Goal: Browse casually: Explore the website without a specific task or goal

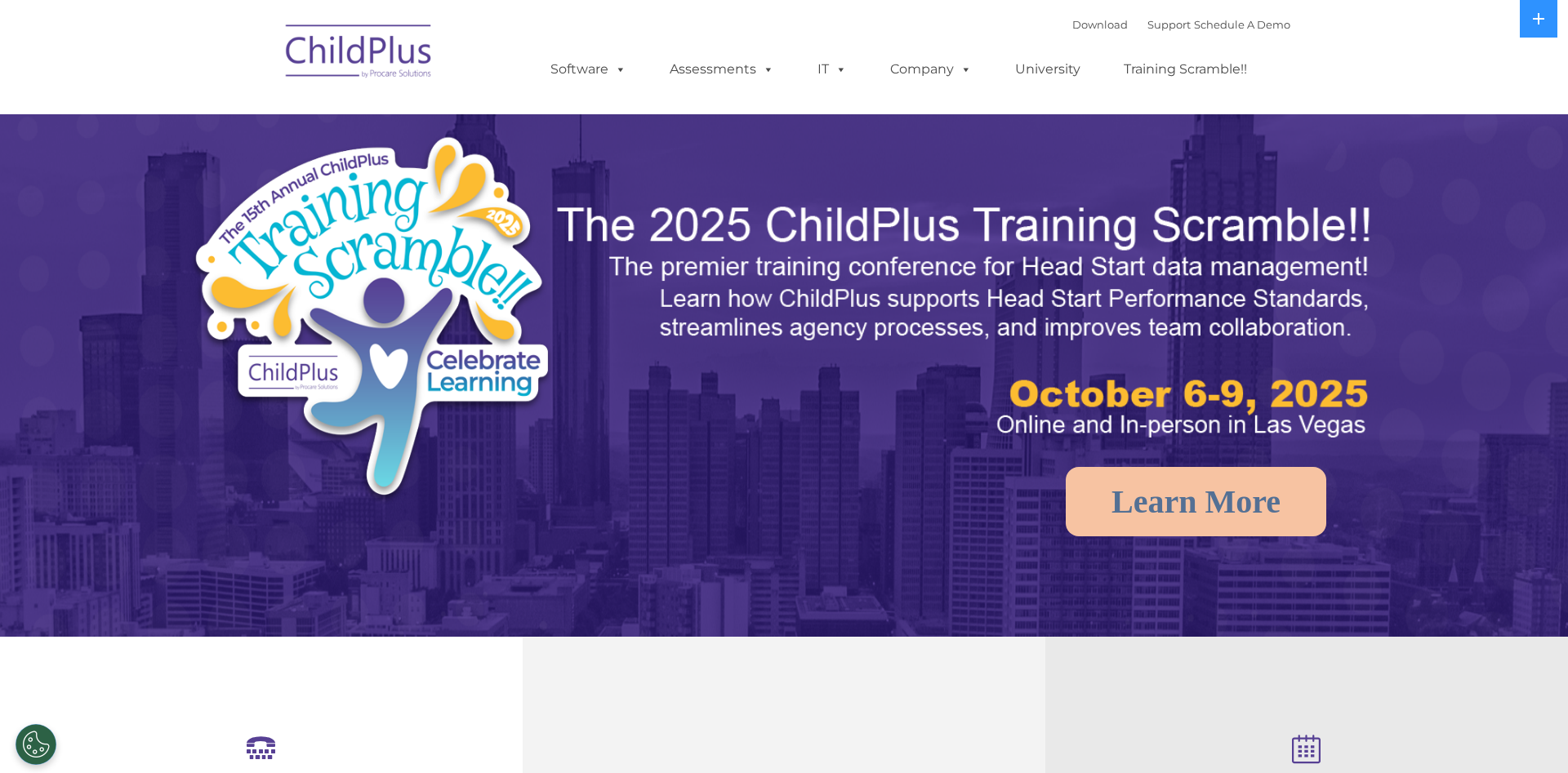
select select "MEDIUM"
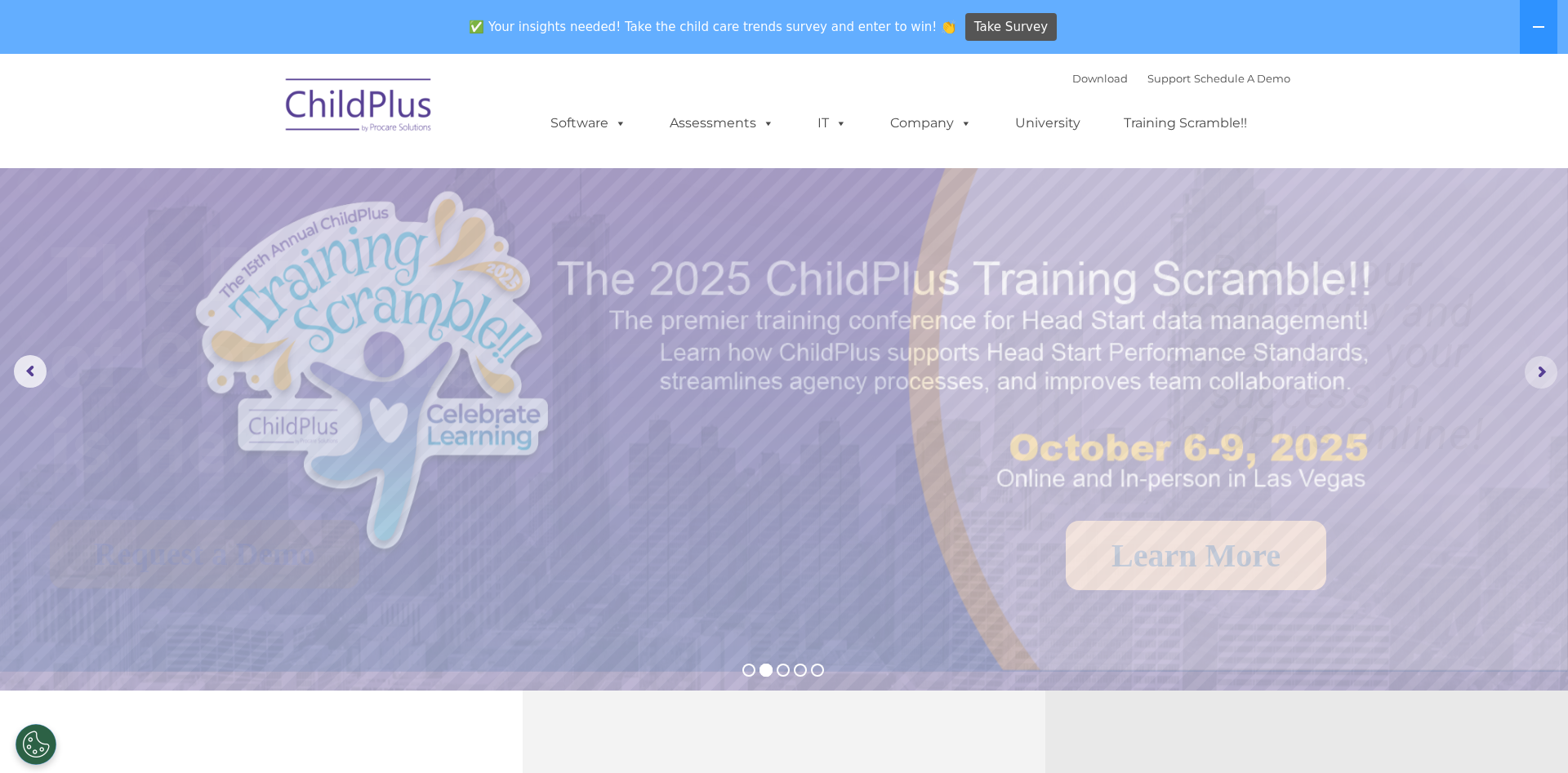
click at [1541, 375] on rs-arrow at bounding box center [1541, 372] width 33 height 33
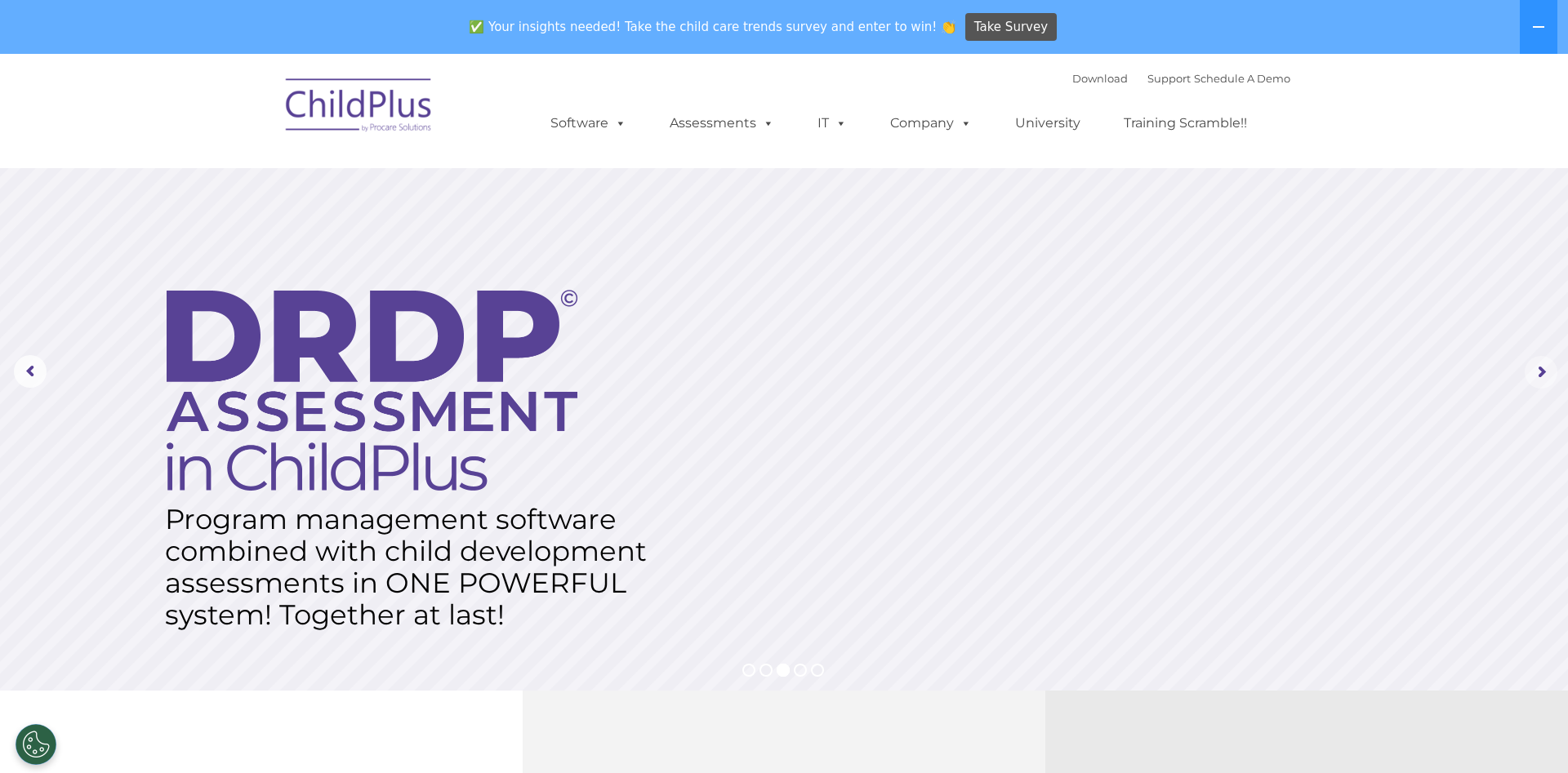
click at [1541, 375] on rs-arrow at bounding box center [1541, 372] width 33 height 33
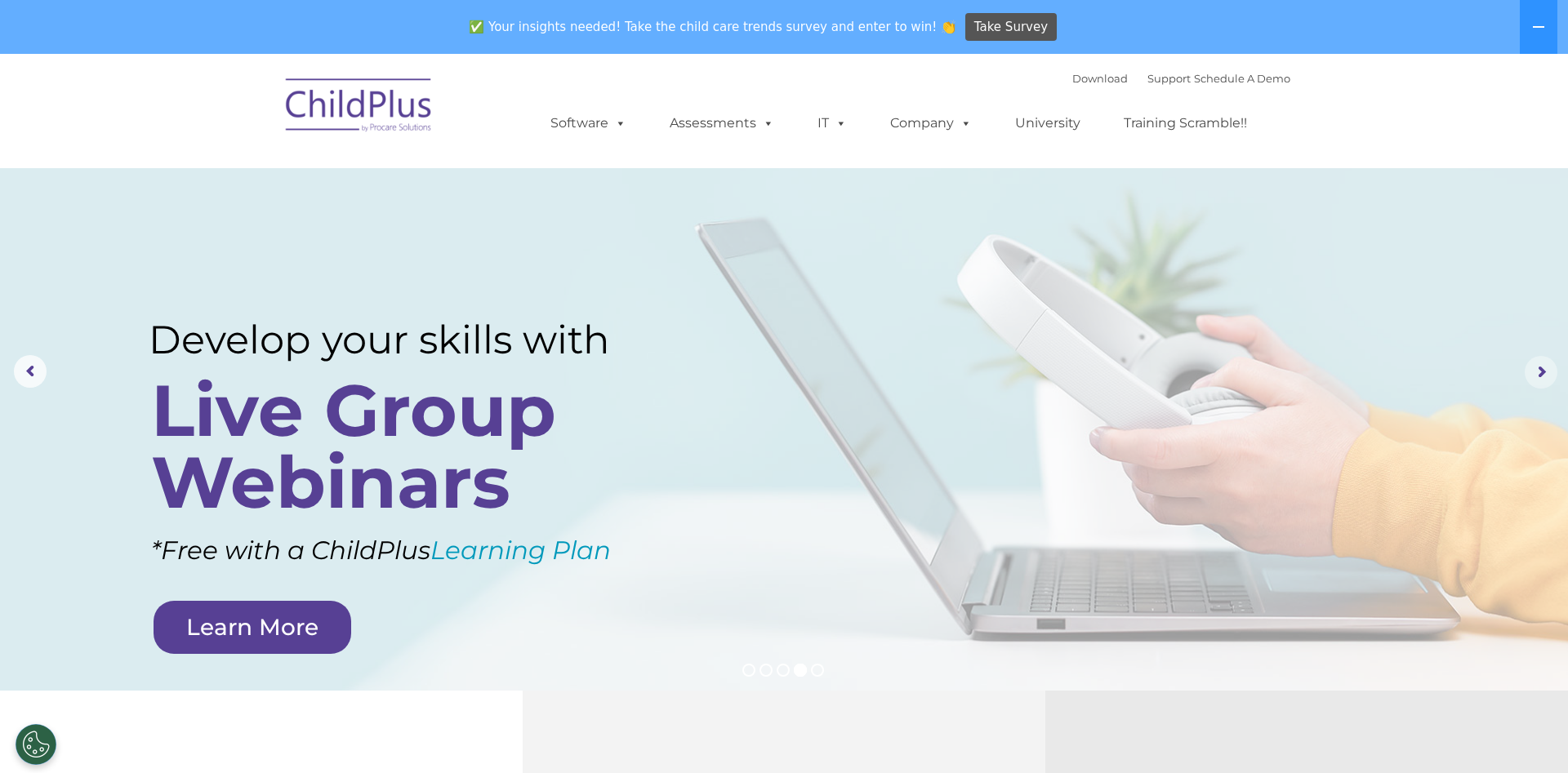
click at [1541, 373] on rs-arrow at bounding box center [1541, 372] width 33 height 33
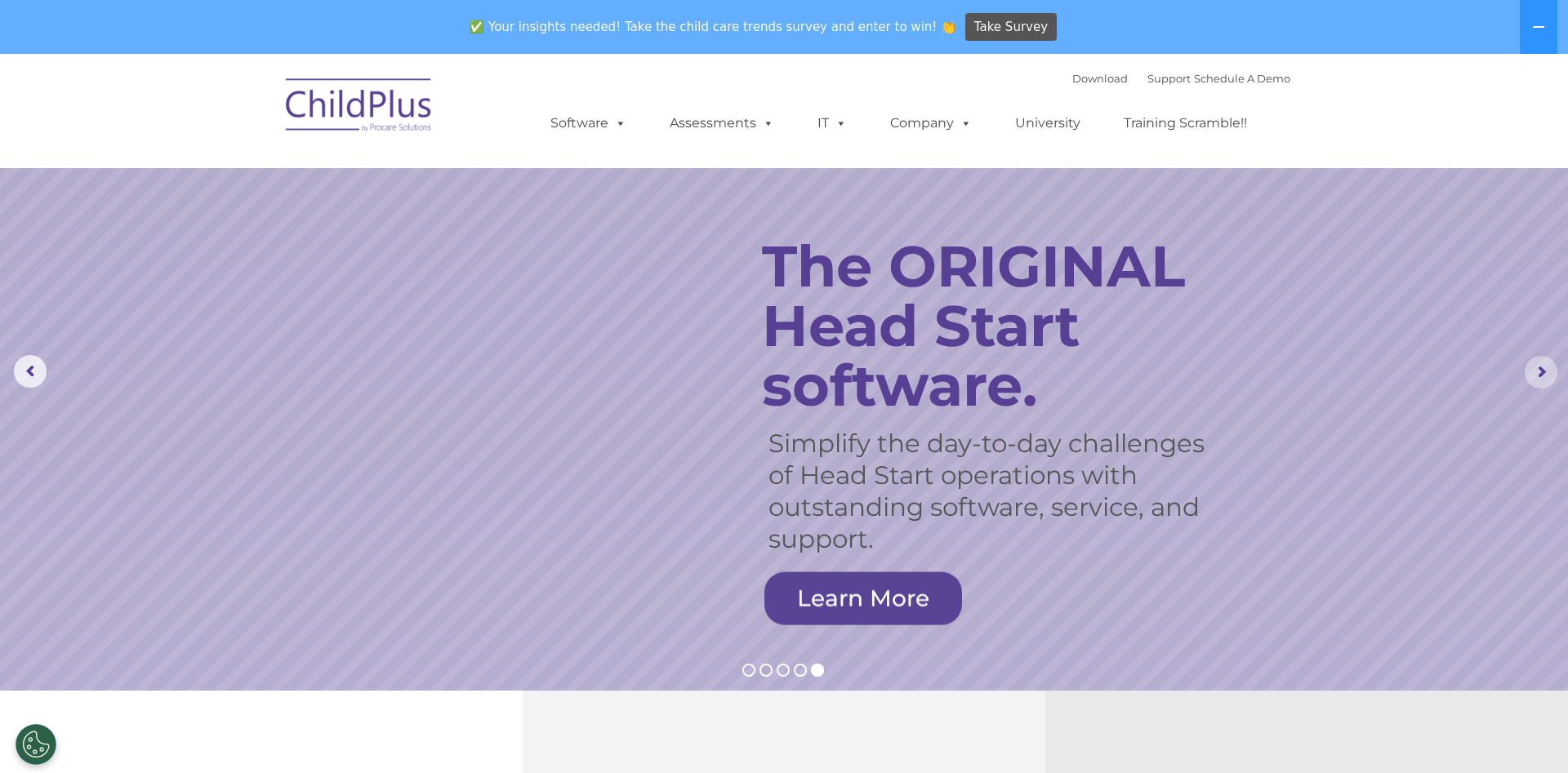
click at [1540, 373] on rs-arrow at bounding box center [1541, 372] width 33 height 33
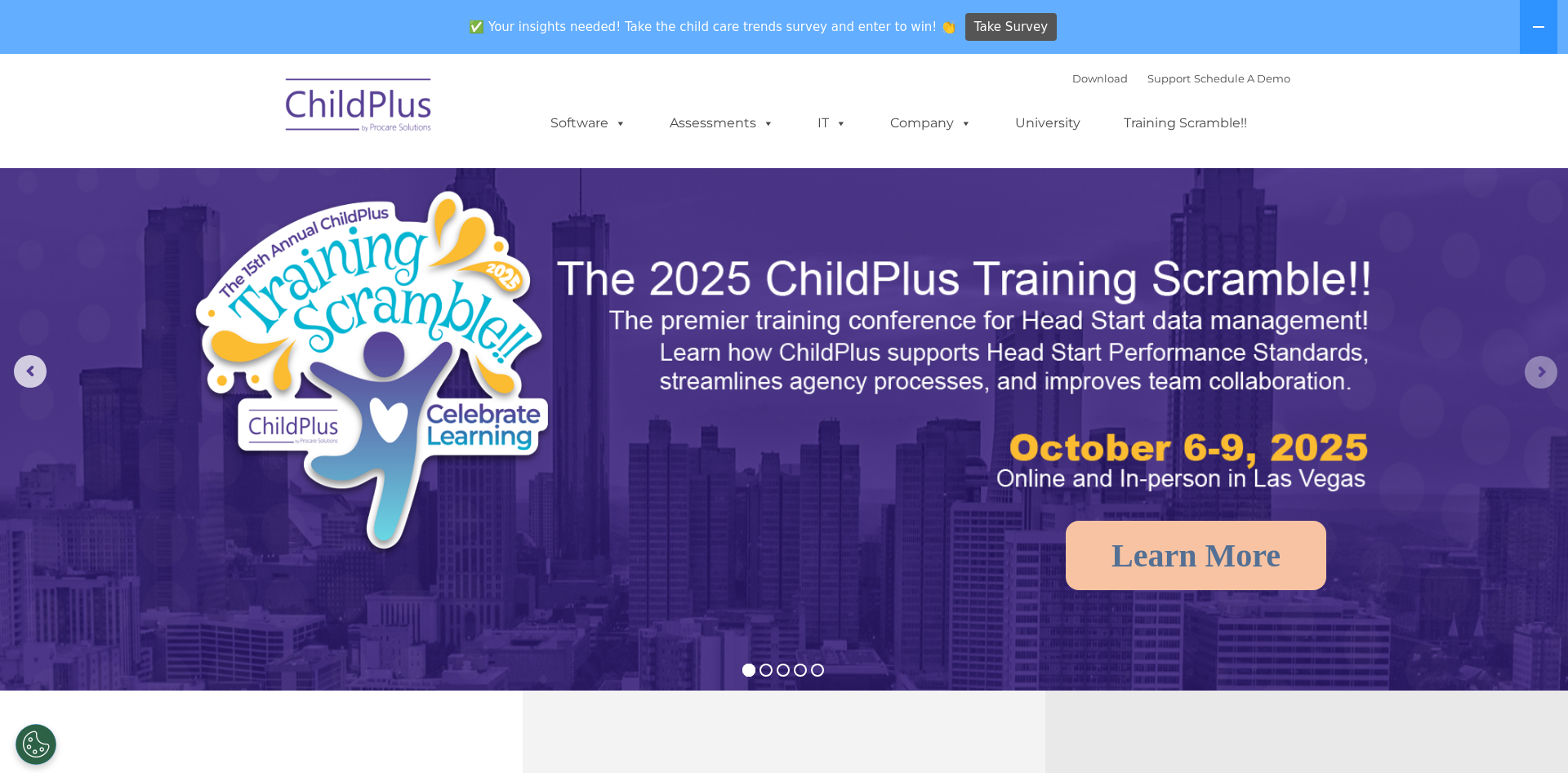
click at [1538, 377] on rs-arrow at bounding box center [1541, 372] width 33 height 33
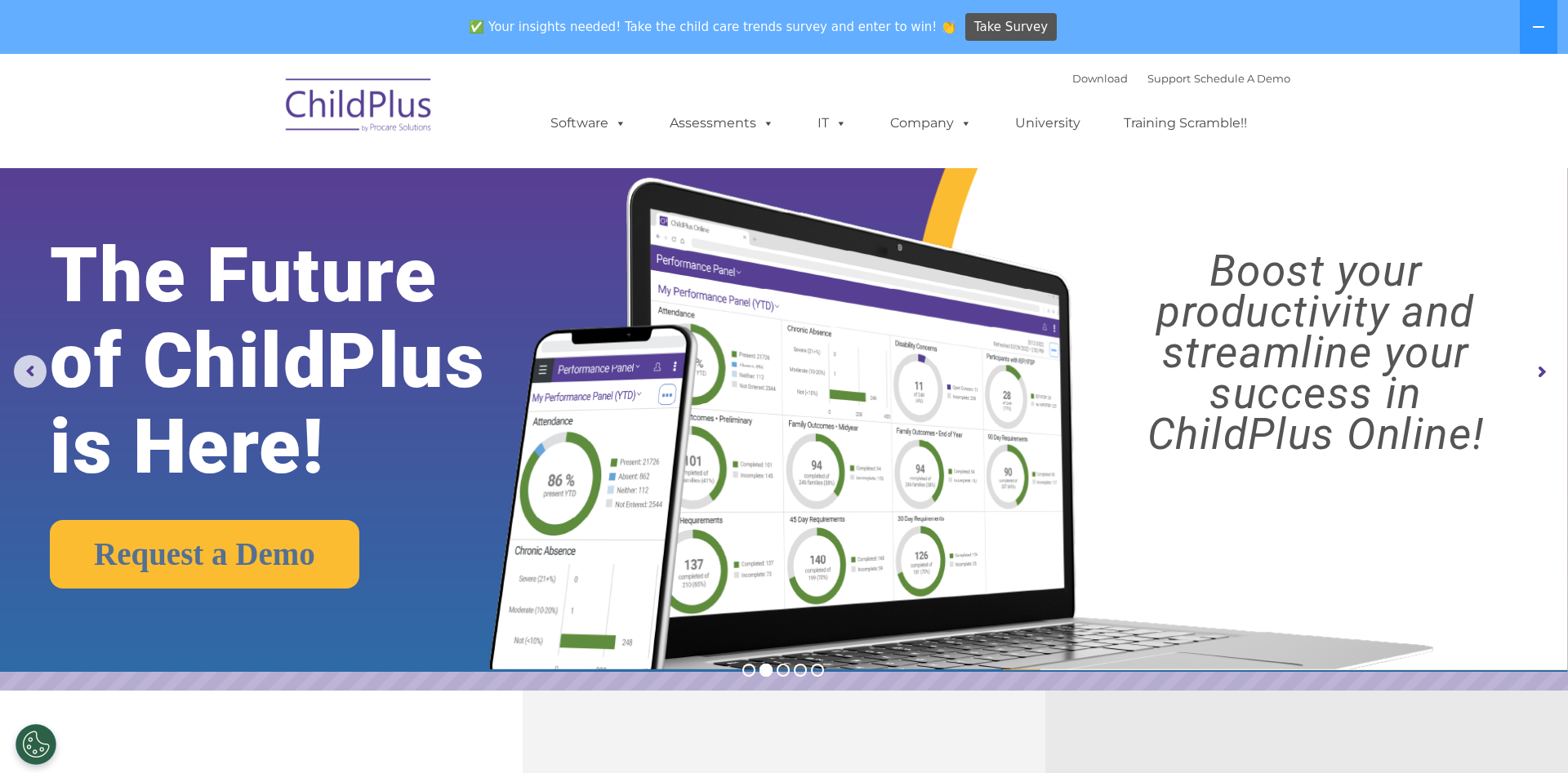
click at [1541, 378] on rs-arrow at bounding box center [1541, 372] width 33 height 33
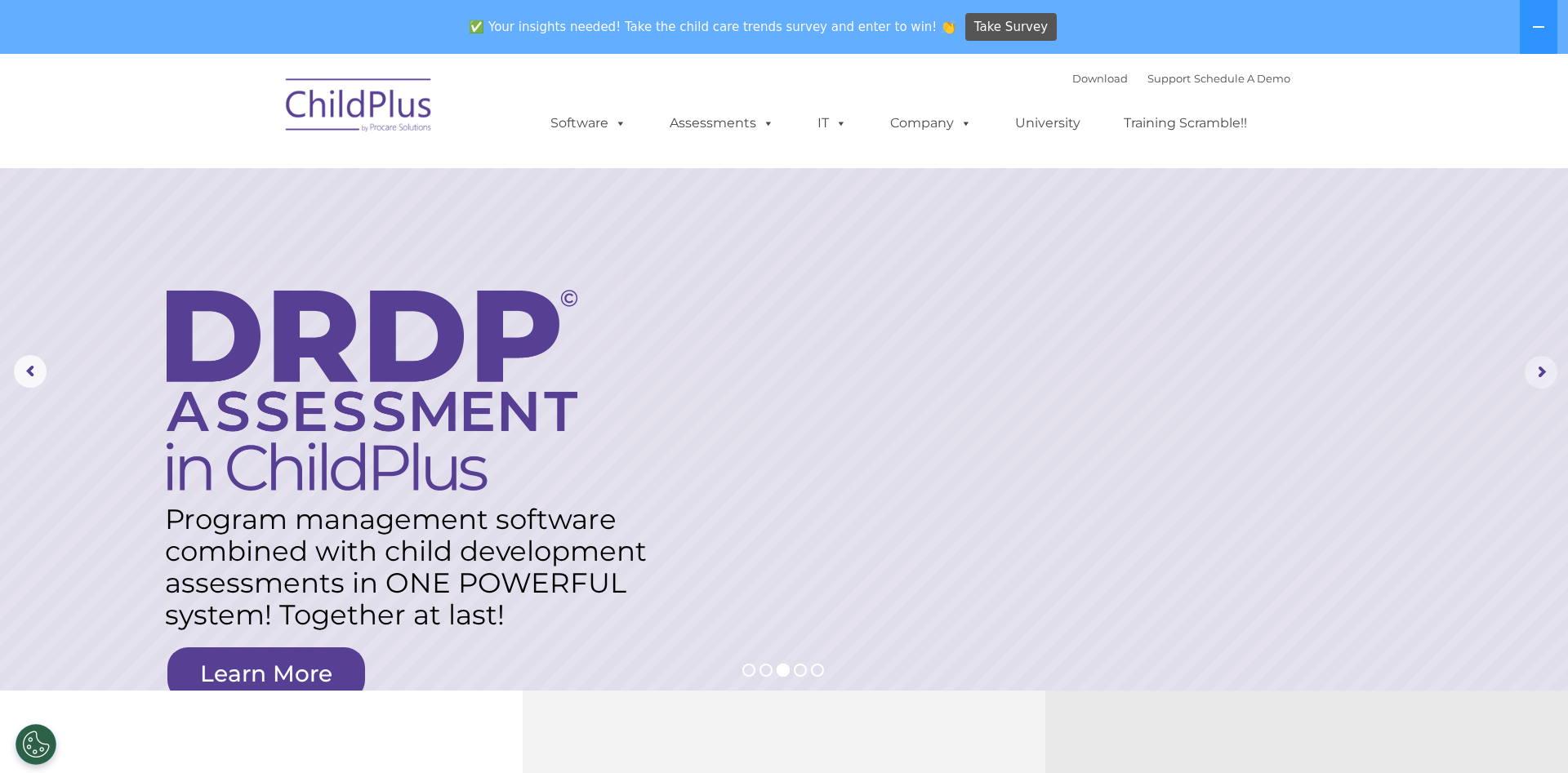
click at [1541, 373] on rs-arrow at bounding box center [1541, 372] width 33 height 33
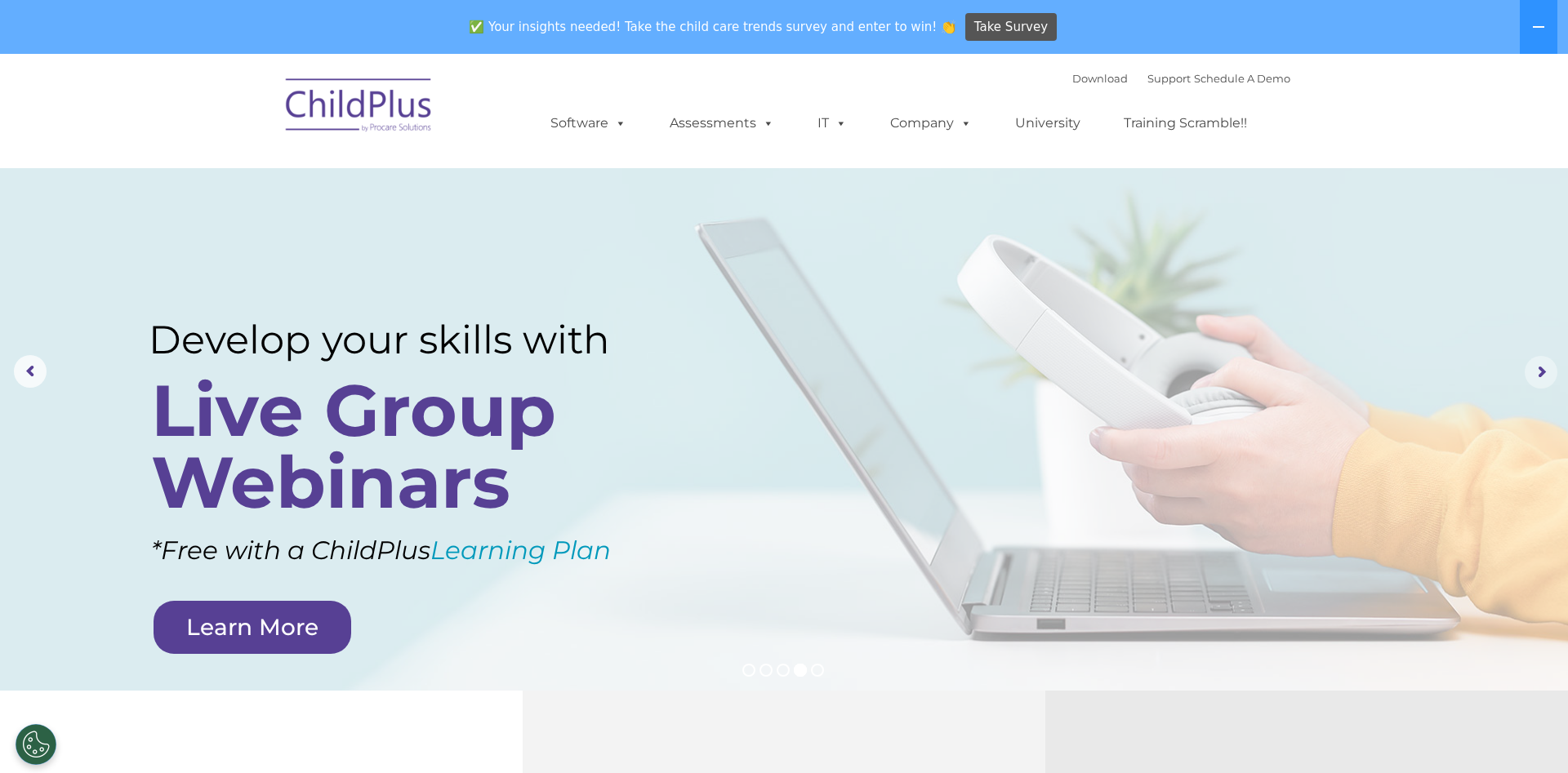
click at [1541, 376] on rs-arrow at bounding box center [1541, 372] width 33 height 33
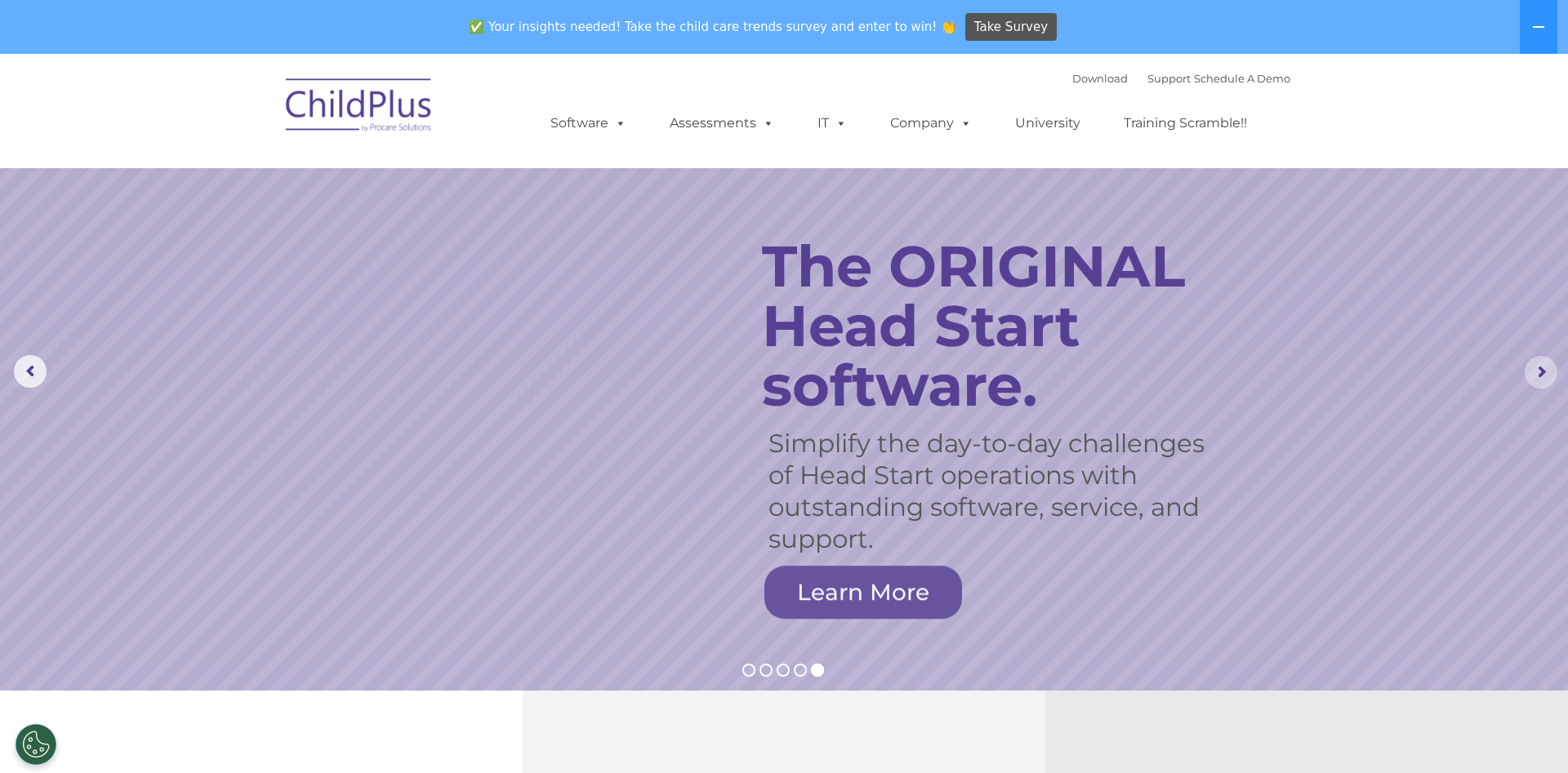
click at [1541, 374] on rs-arrow at bounding box center [1541, 372] width 33 height 33
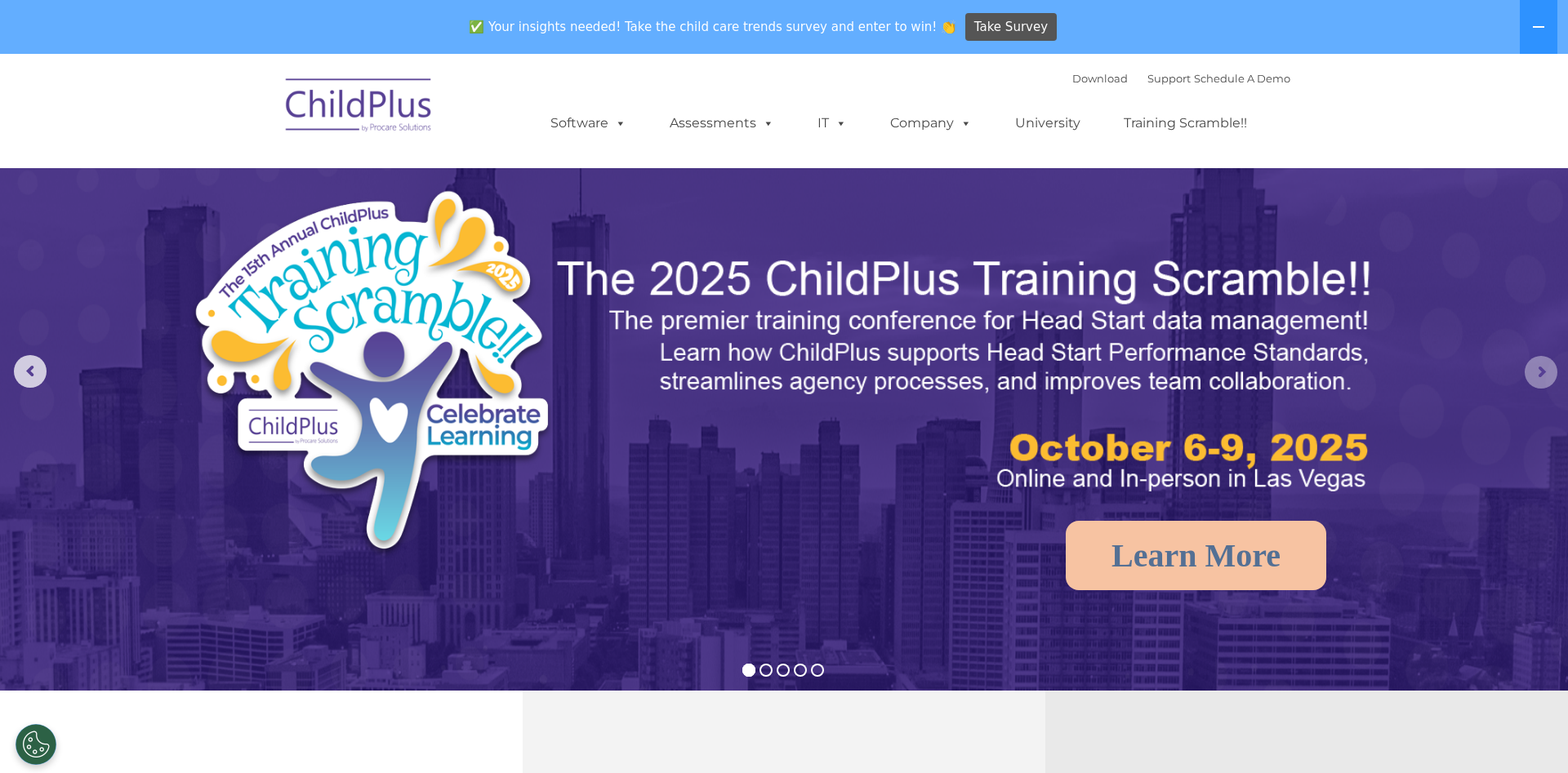
click at [1538, 374] on rs-arrow at bounding box center [1541, 372] width 33 height 33
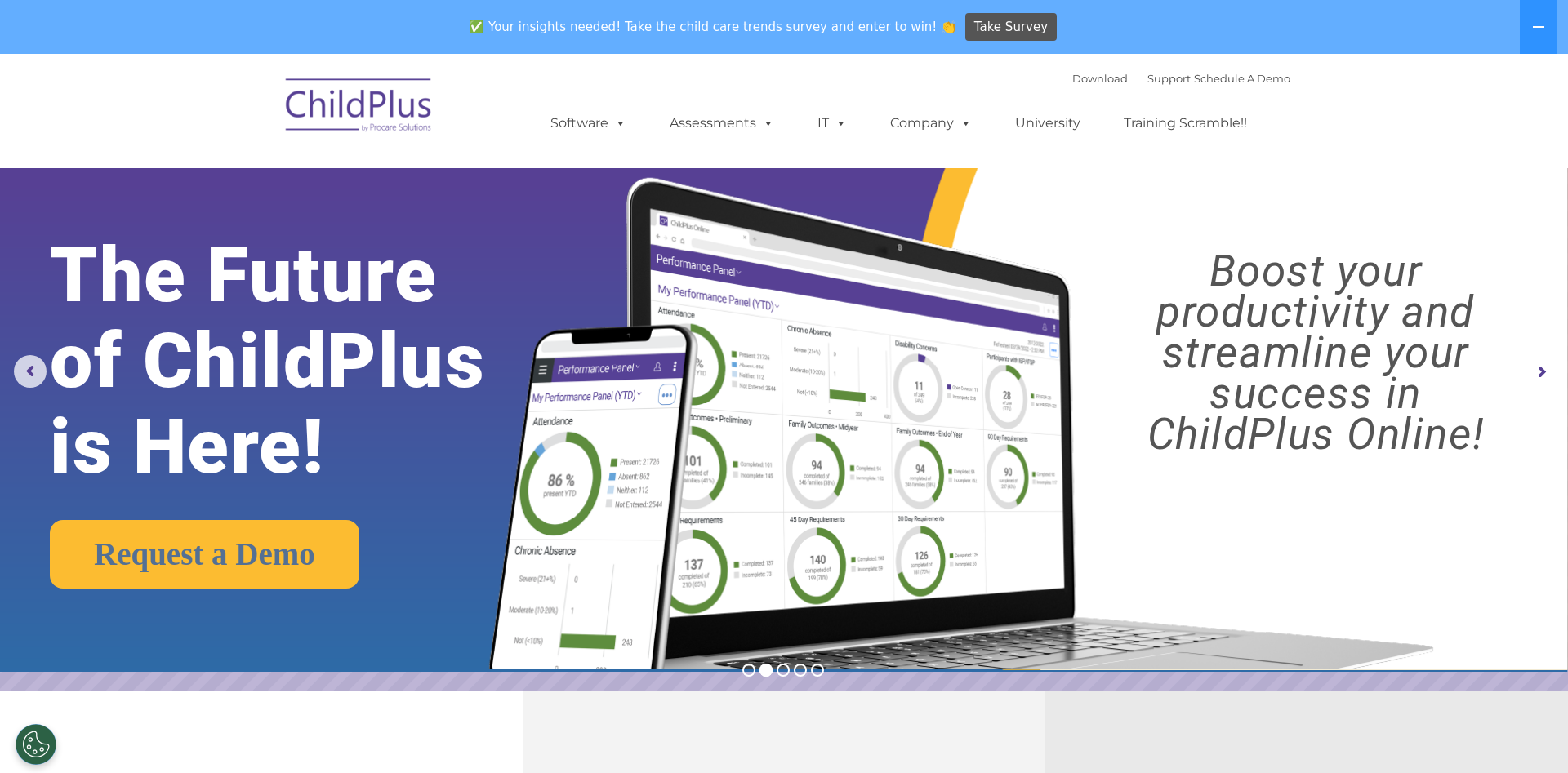
click at [1538, 376] on rs-arrow at bounding box center [1541, 372] width 33 height 33
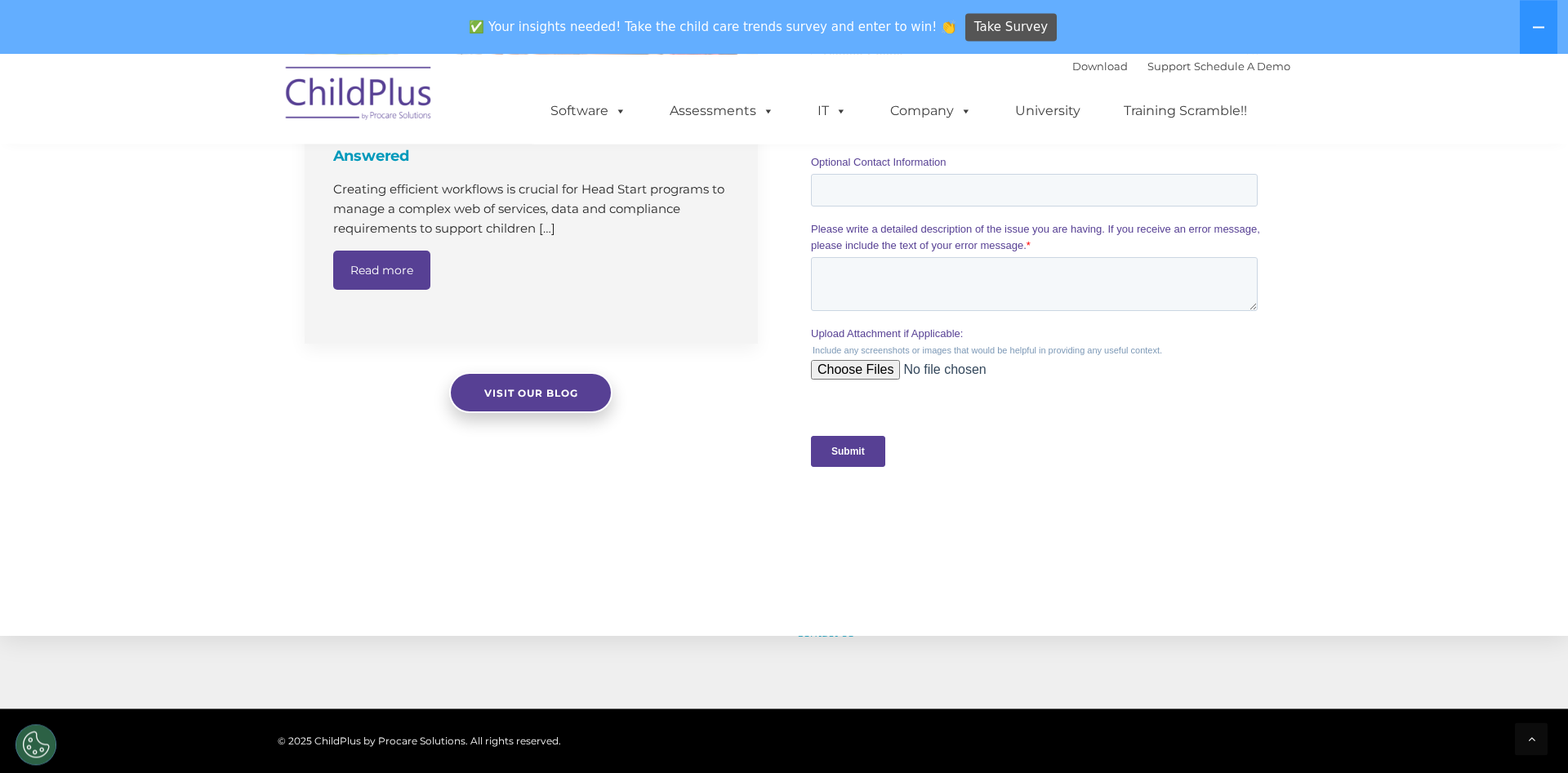
scroll to position [1499, 0]
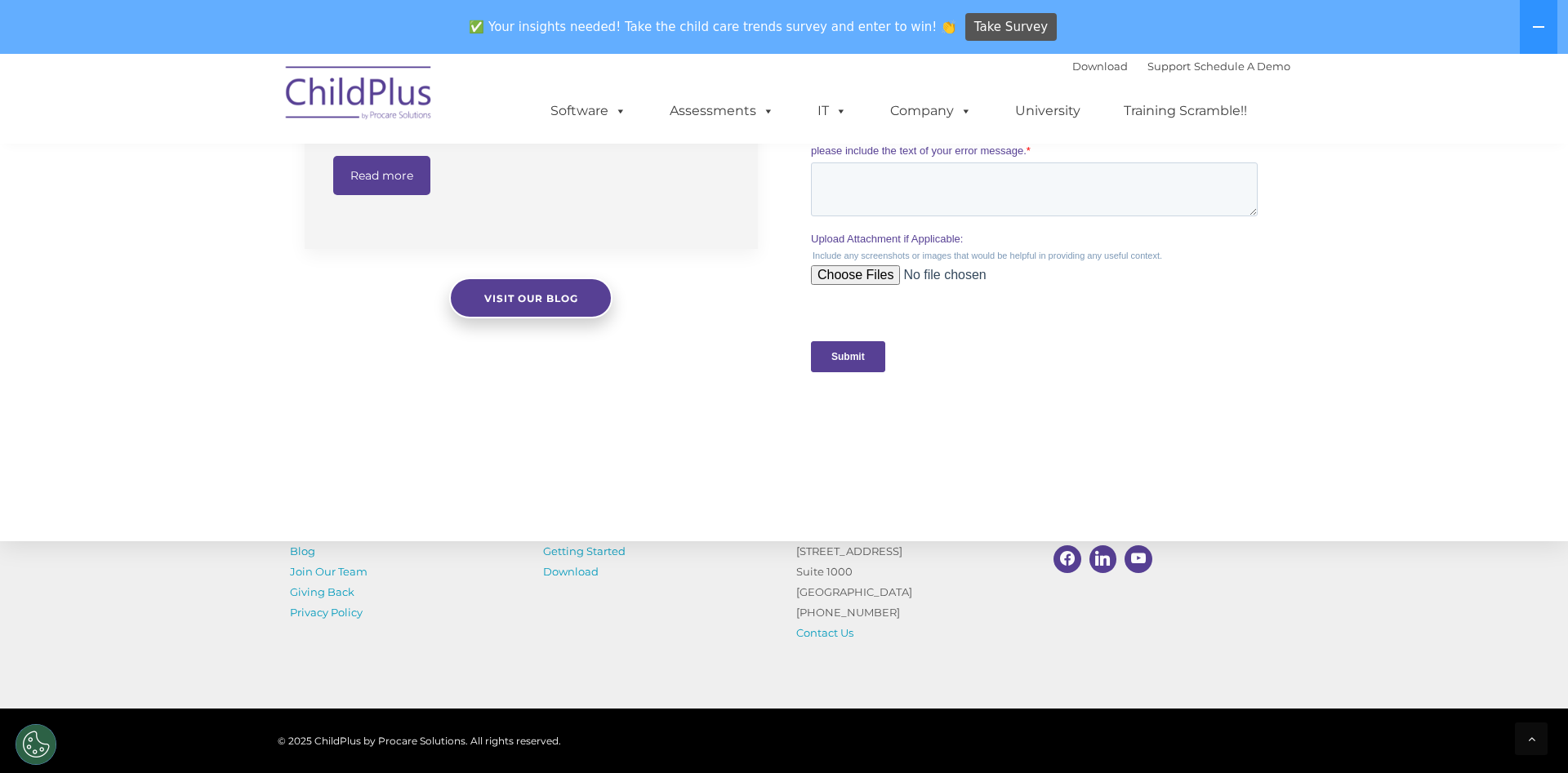
click at [378, 102] on img at bounding box center [359, 96] width 163 height 81
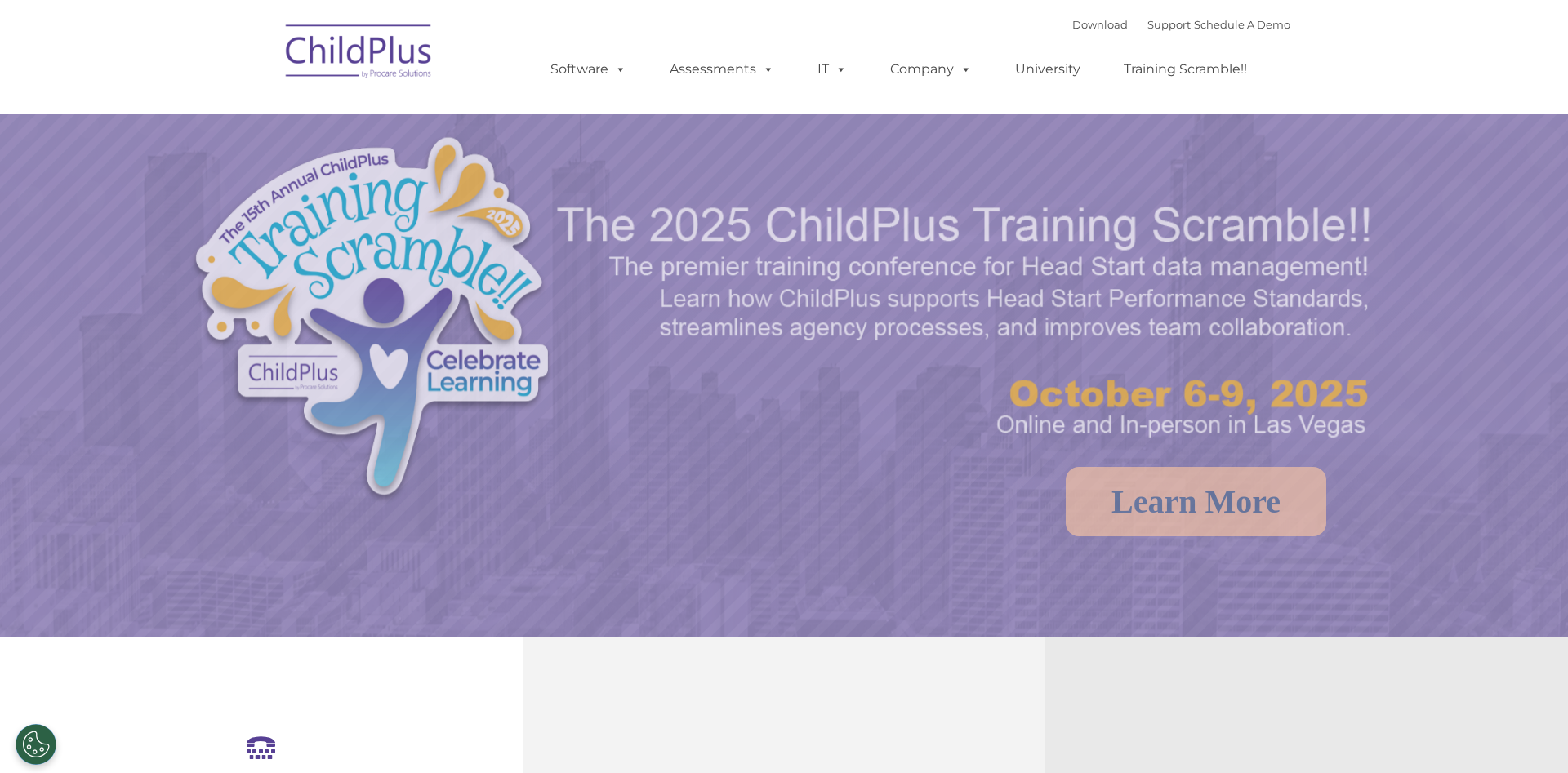
select select "MEDIUM"
